Goal: Task Accomplishment & Management: Manage account settings

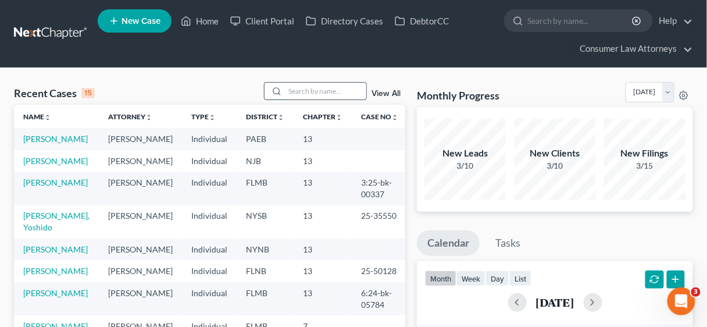
click at [321, 88] on input "search" at bounding box center [325, 91] width 81 height 17
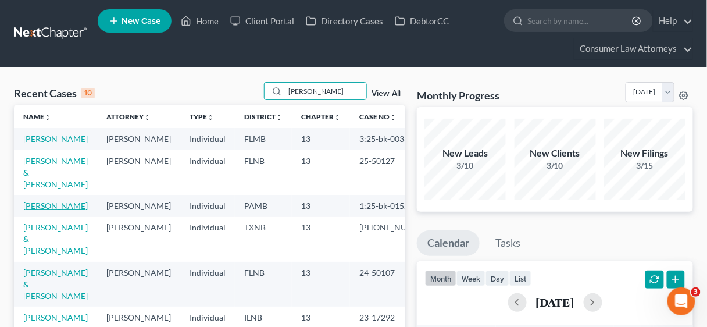
type input "[PERSON_NAME]"
click at [53, 202] on link "[PERSON_NAME]" at bounding box center [55, 205] width 65 height 10
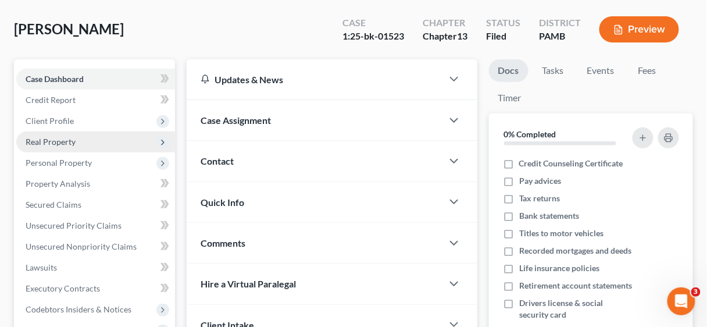
scroll to position [93, 0]
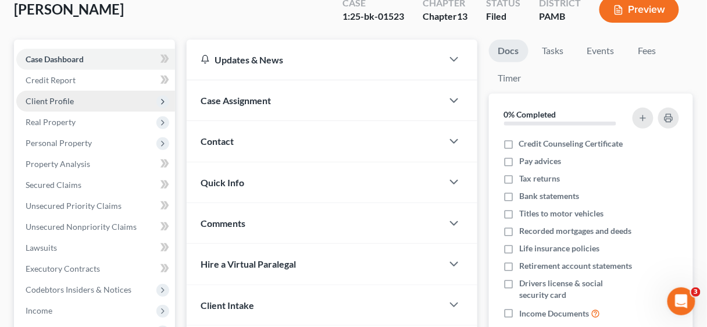
click at [64, 103] on span "Client Profile" at bounding box center [50, 101] width 48 height 10
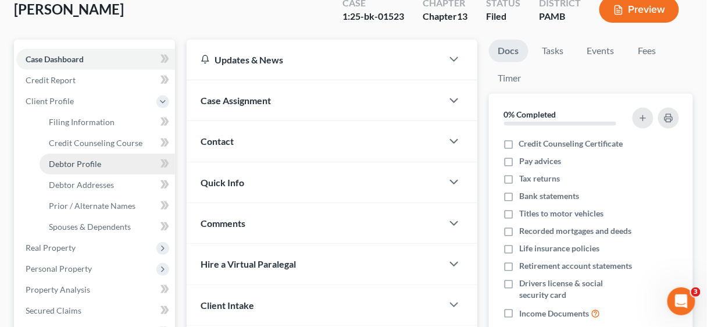
click at [84, 162] on span "Debtor Profile" at bounding box center [75, 164] width 52 height 10
select select "1"
select select "3"
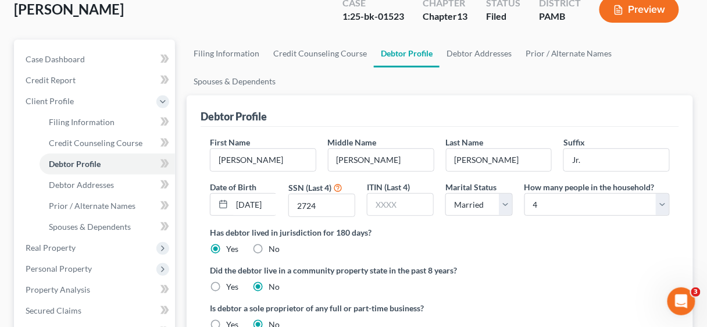
scroll to position [186, 0]
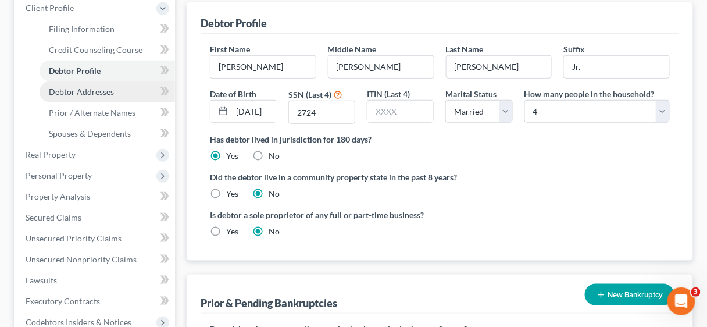
click at [93, 91] on span "Debtor Addresses" at bounding box center [81, 92] width 65 height 10
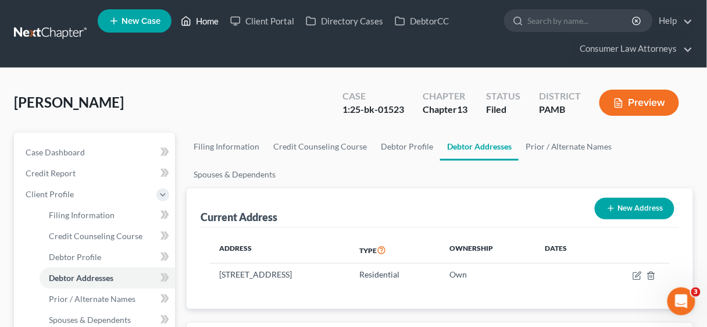
click at [209, 19] on link "Home" at bounding box center [199, 20] width 49 height 21
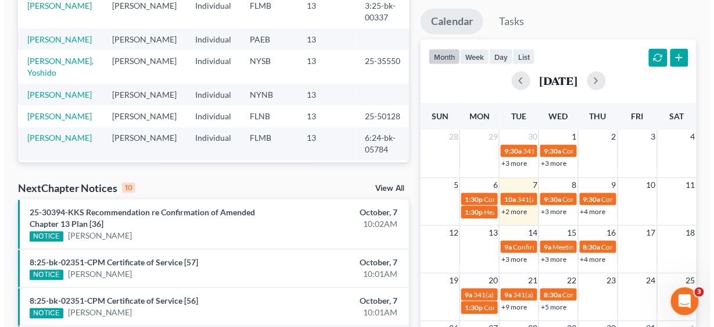
scroll to position [279, 0]
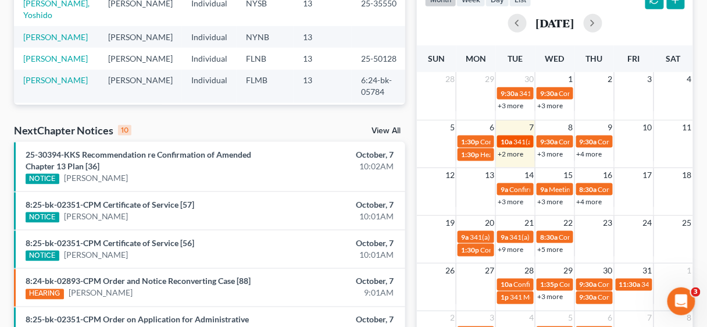
click at [513, 137] on div "10a 341(a) meeting for [PERSON_NAME]" at bounding box center [515, 141] width 30 height 9
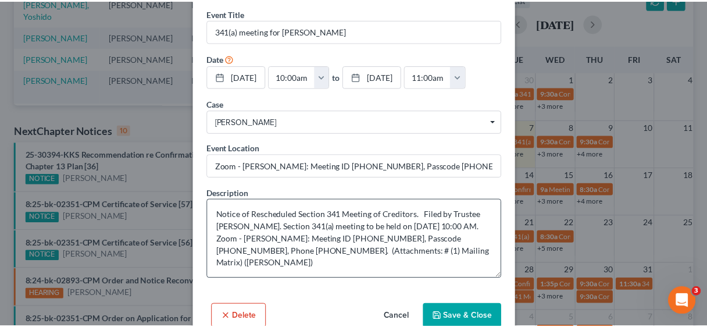
scroll to position [69, 0]
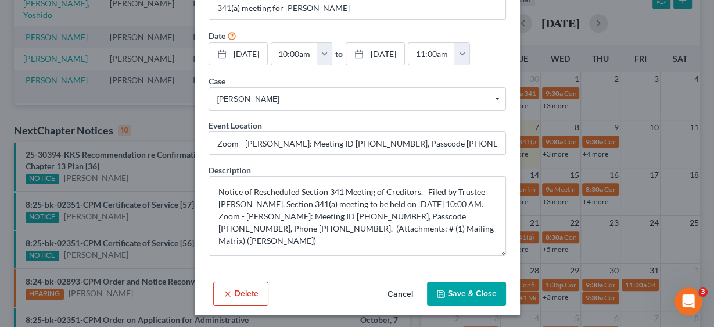
click at [466, 294] on button "Save & Close" at bounding box center [466, 293] width 79 height 24
